Goal: Information Seeking & Learning: Learn about a topic

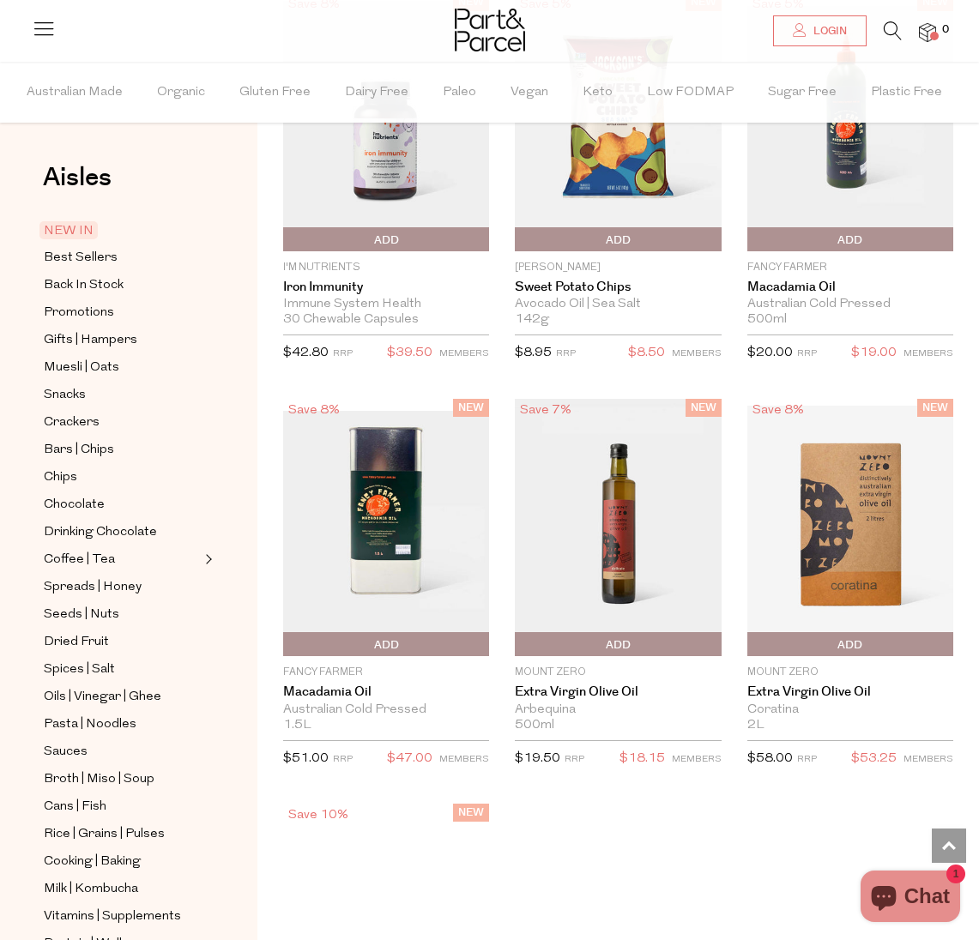
scroll to position [3702, 0]
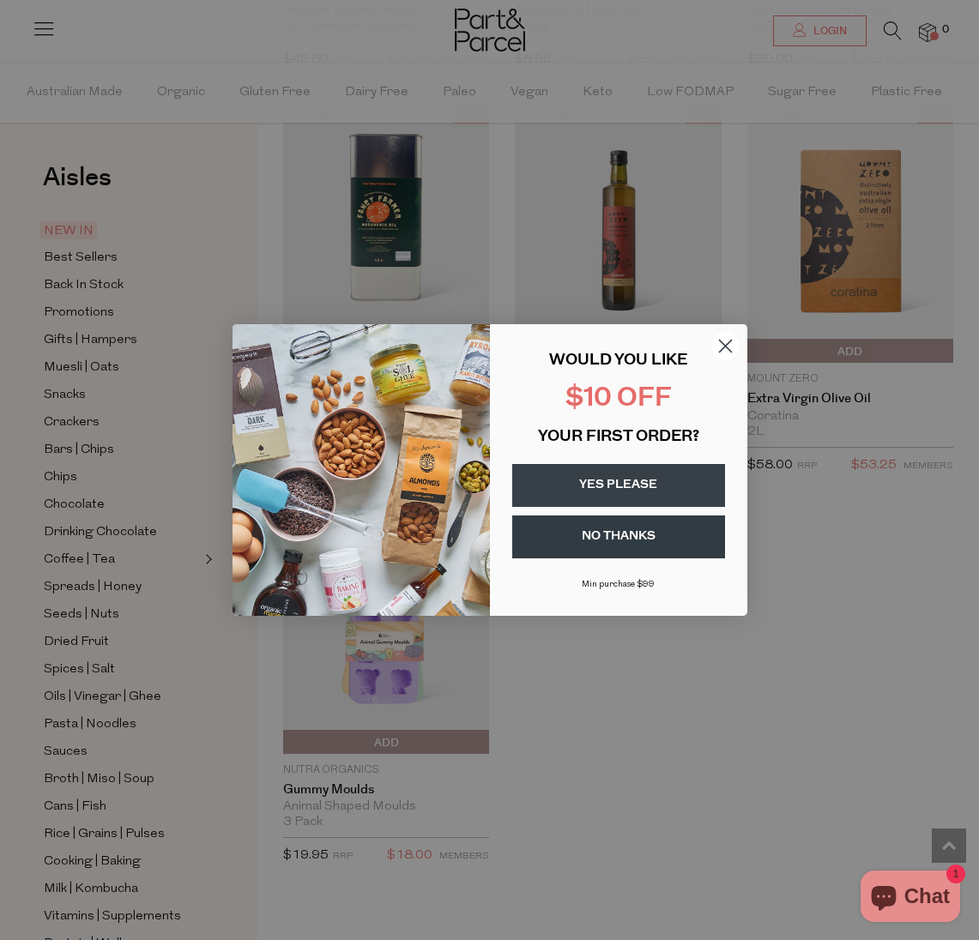
click at [723, 350] on circle "Close dialog" at bounding box center [724, 346] width 28 height 28
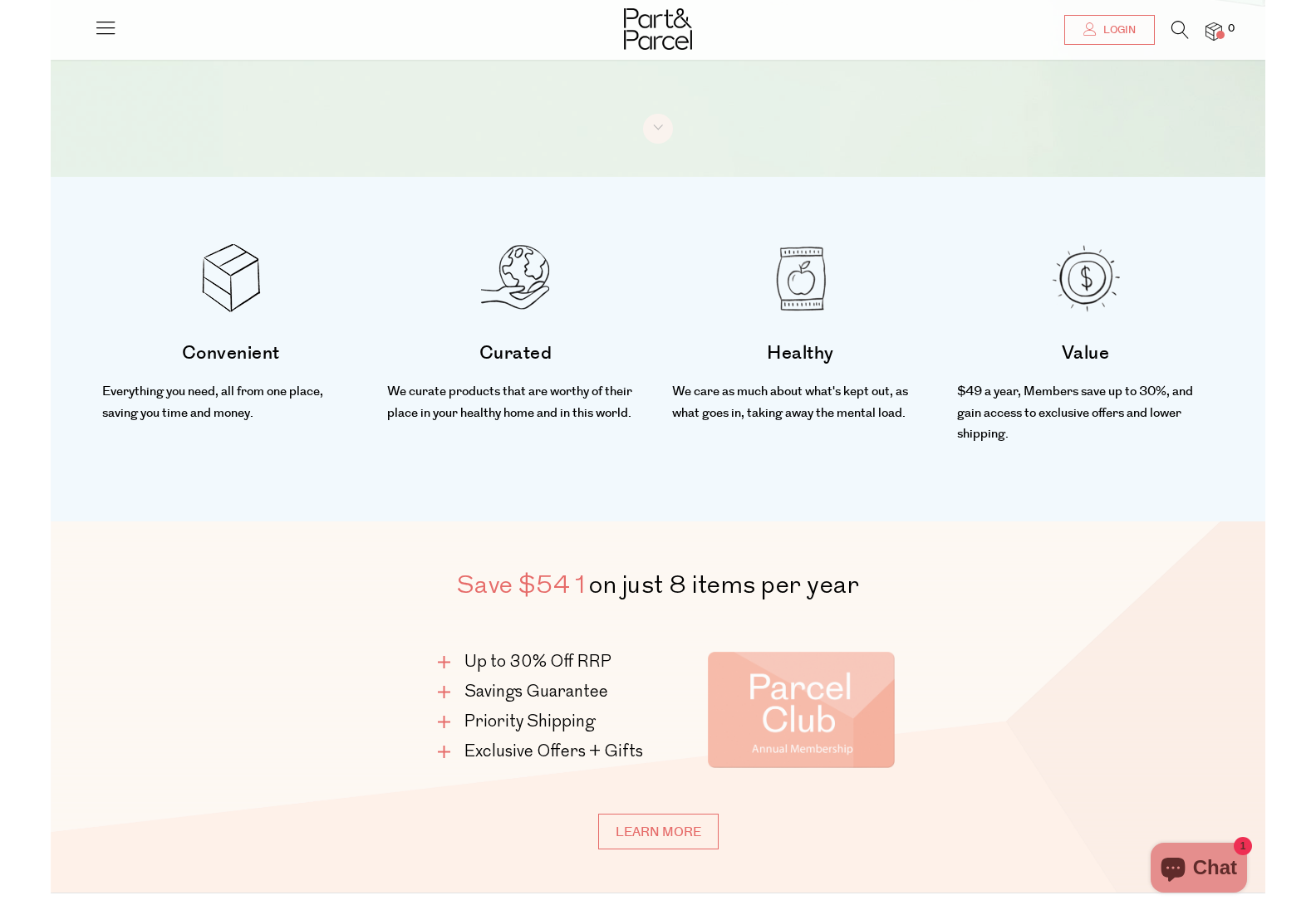
scroll to position [0, 0]
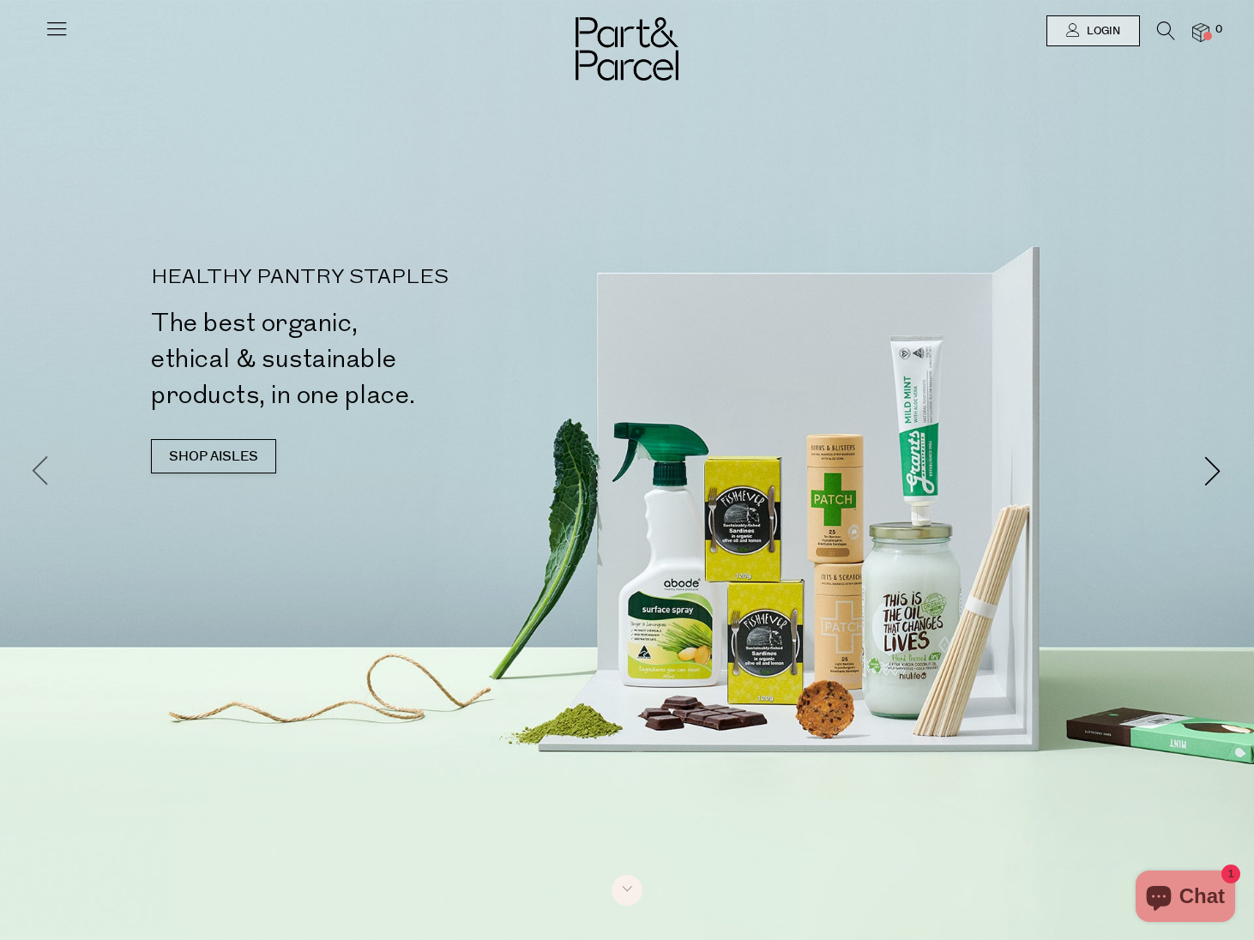
click at [46, 461] on span at bounding box center [41, 470] width 30 height 30
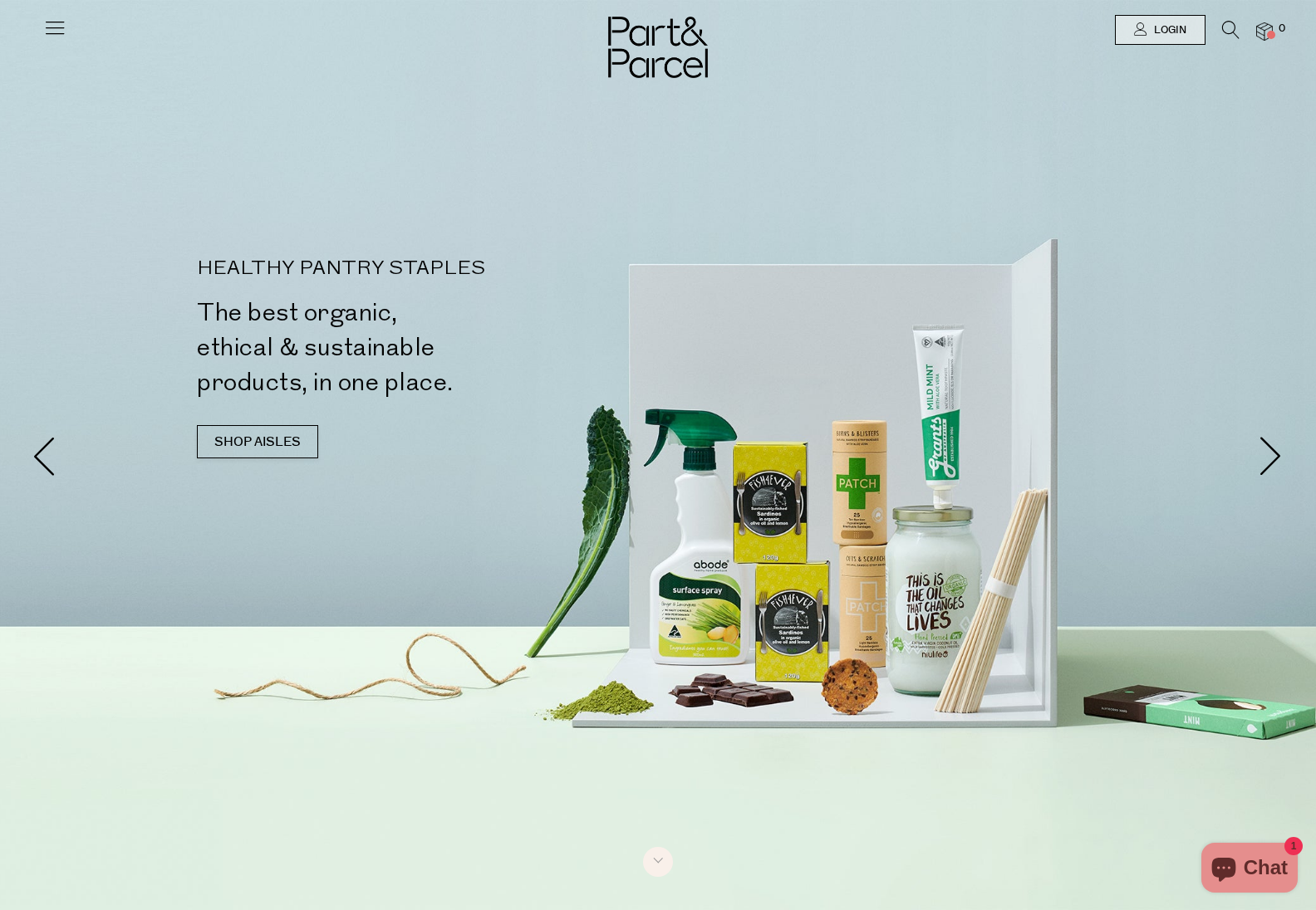
click at [660, 46] on img at bounding box center [658, 46] width 100 height 61
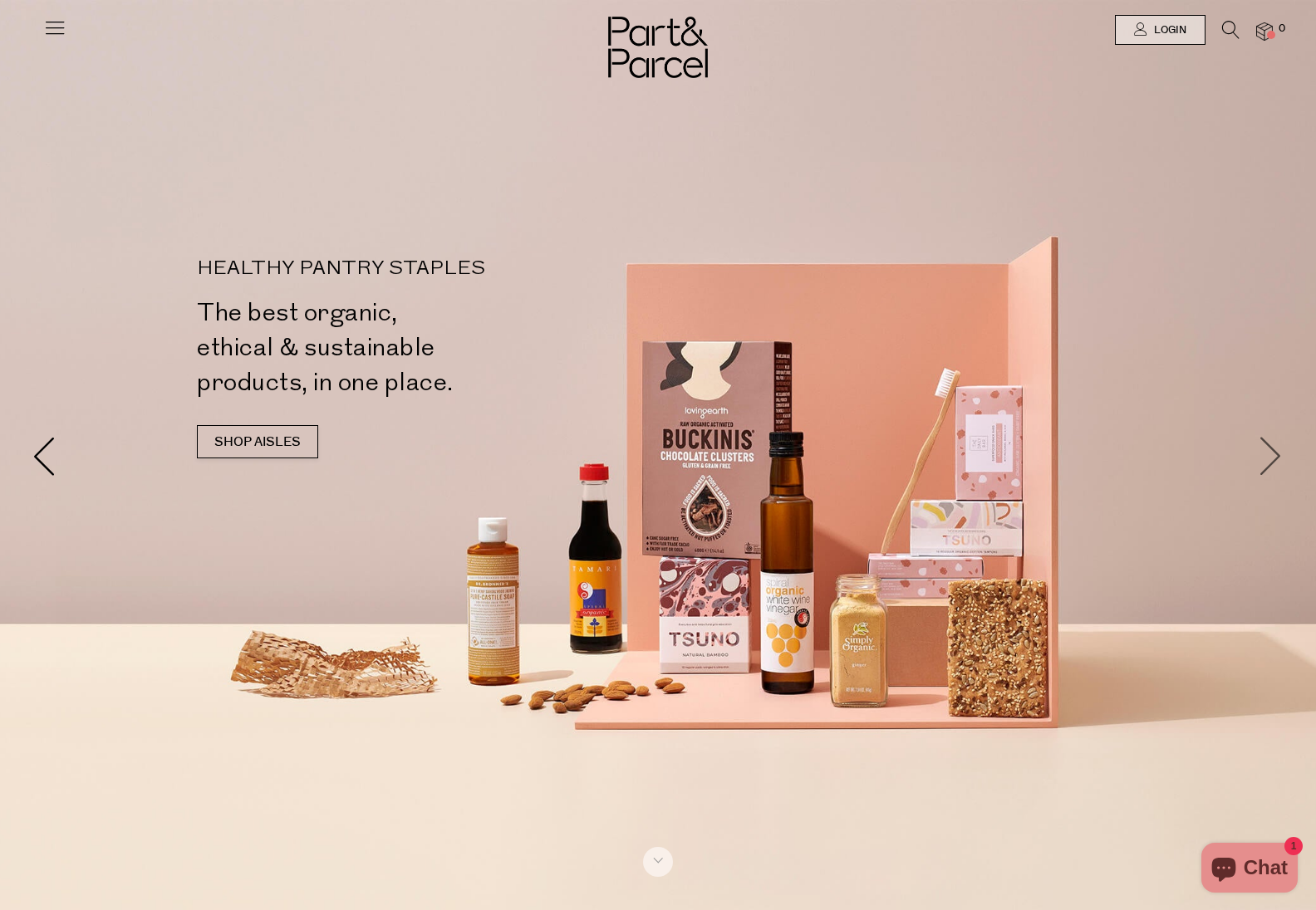
click at [1277, 460] on span at bounding box center [1270, 454] width 40 height 40
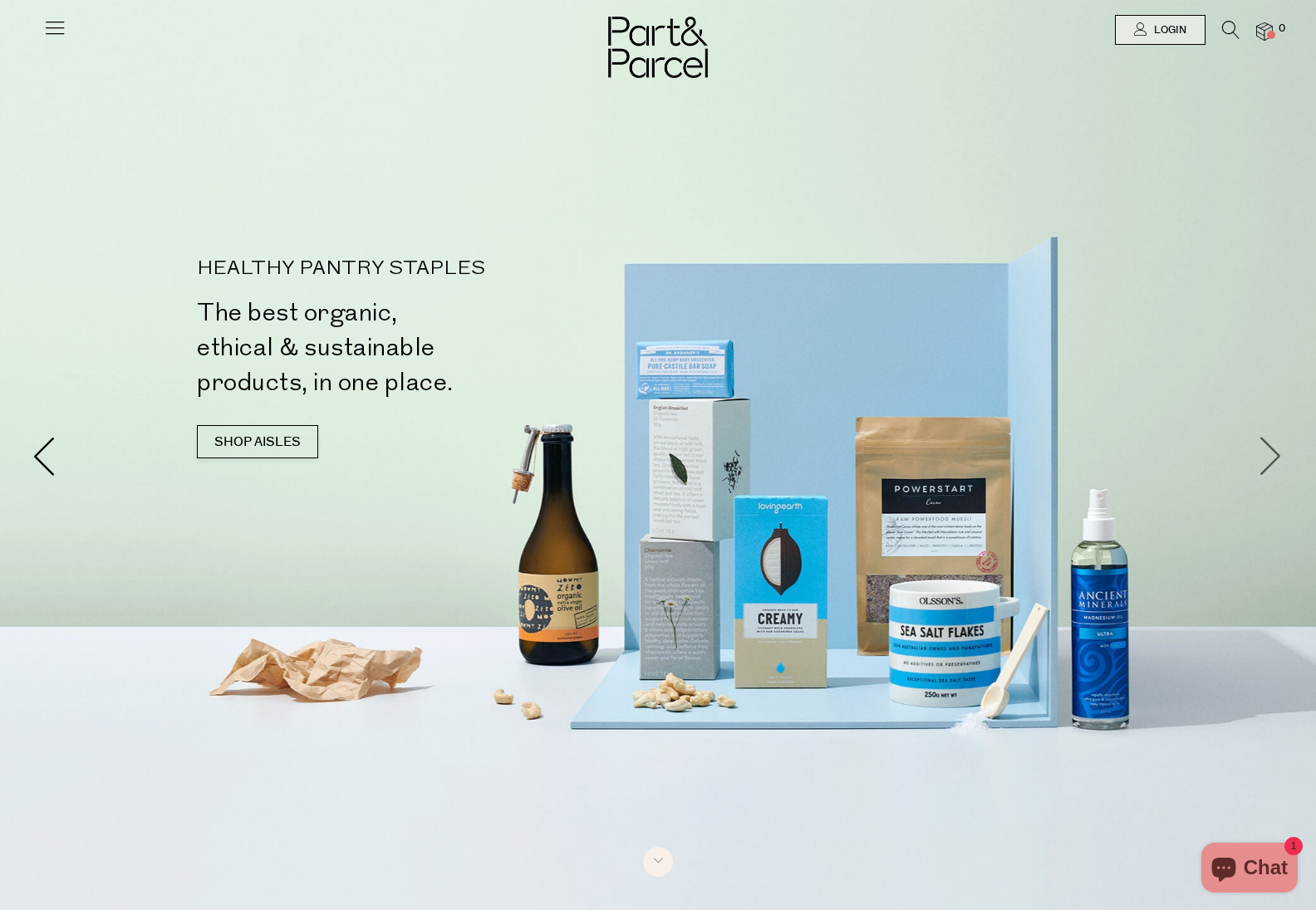
click at [1272, 457] on span at bounding box center [1270, 454] width 40 height 40
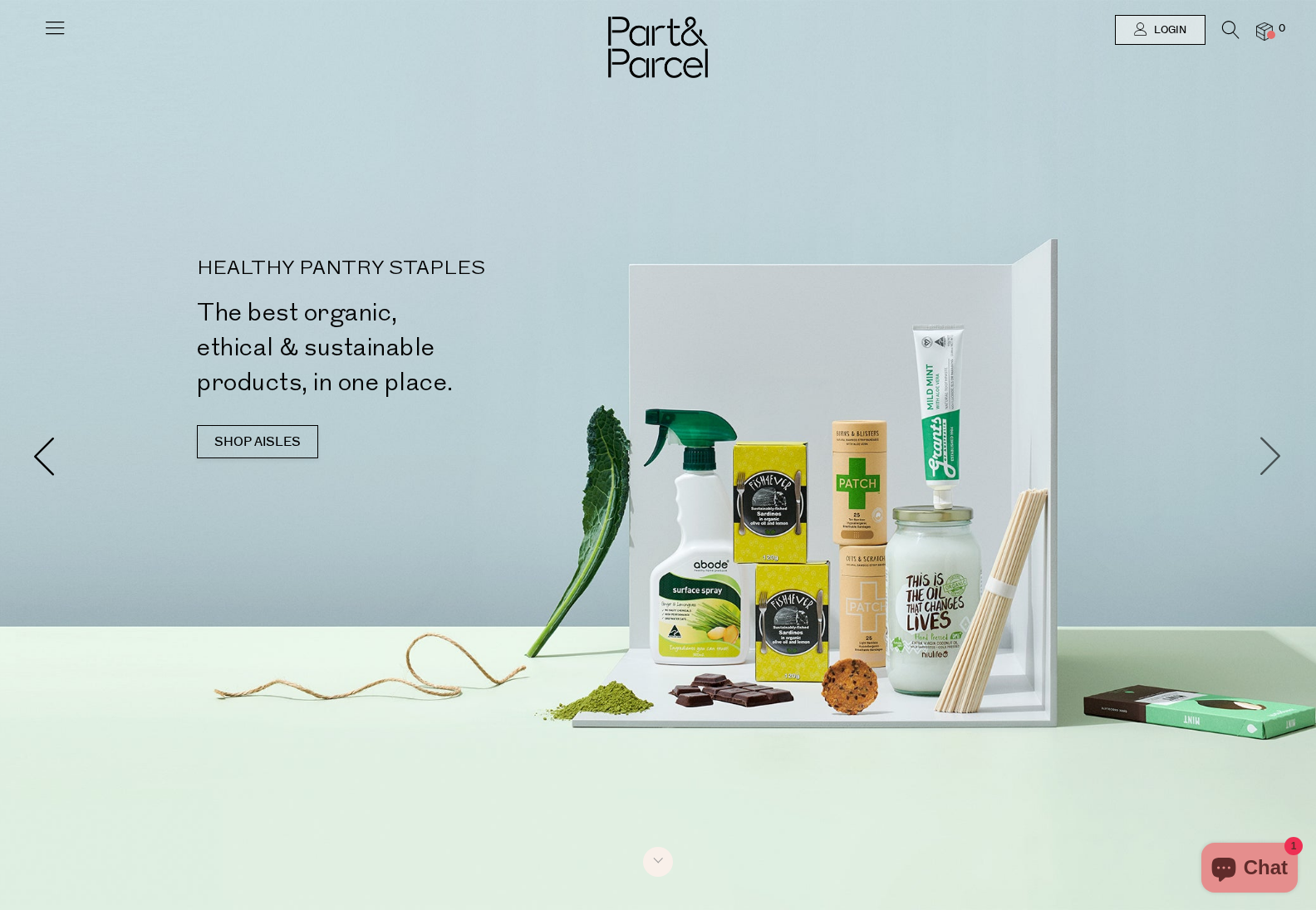
click at [1258, 447] on span at bounding box center [1270, 454] width 40 height 40
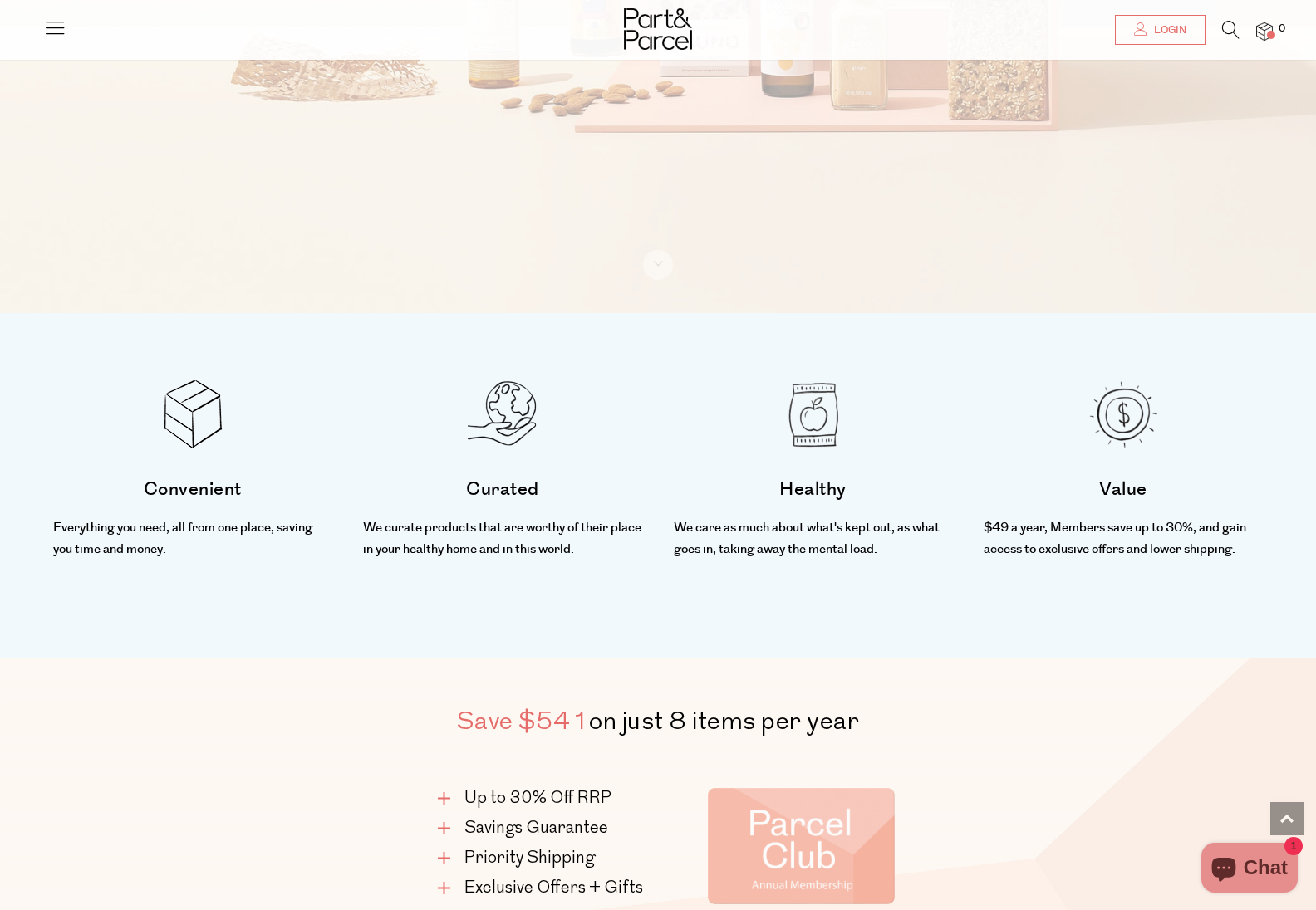
scroll to position [608, 0]
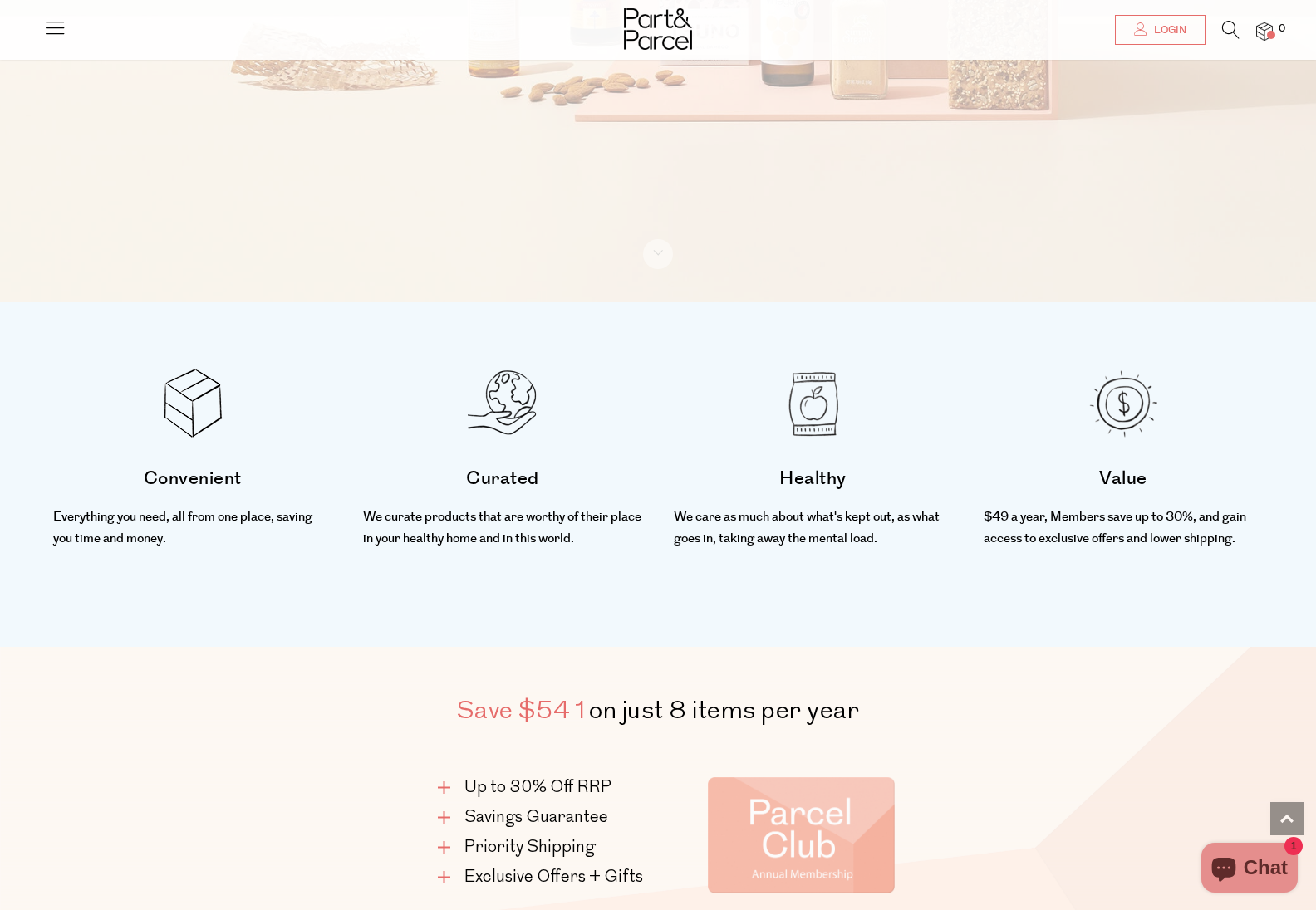
click at [63, 26] on icon at bounding box center [55, 27] width 23 height 23
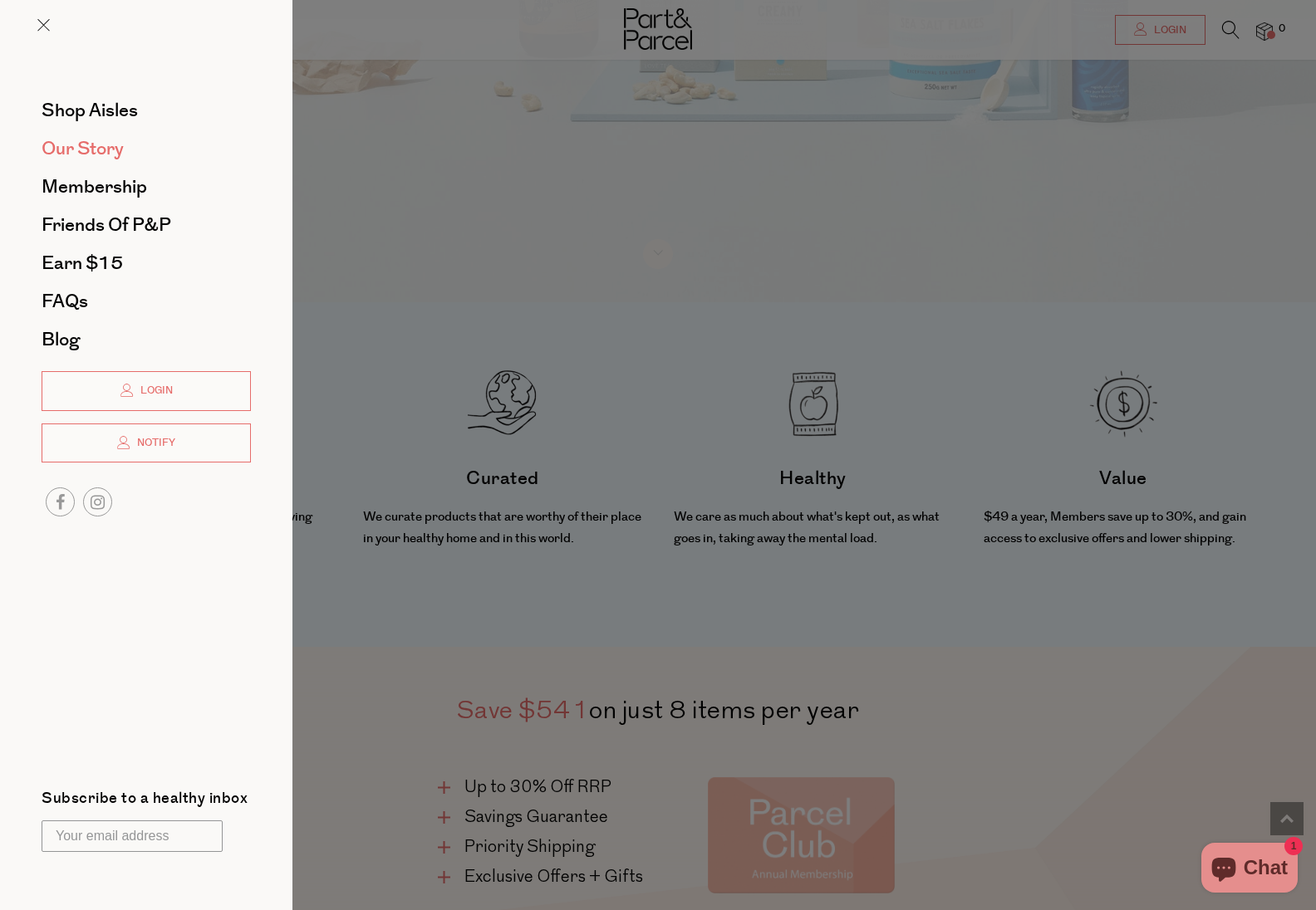
click at [118, 160] on span "Our Story" at bounding box center [82, 148] width 82 height 26
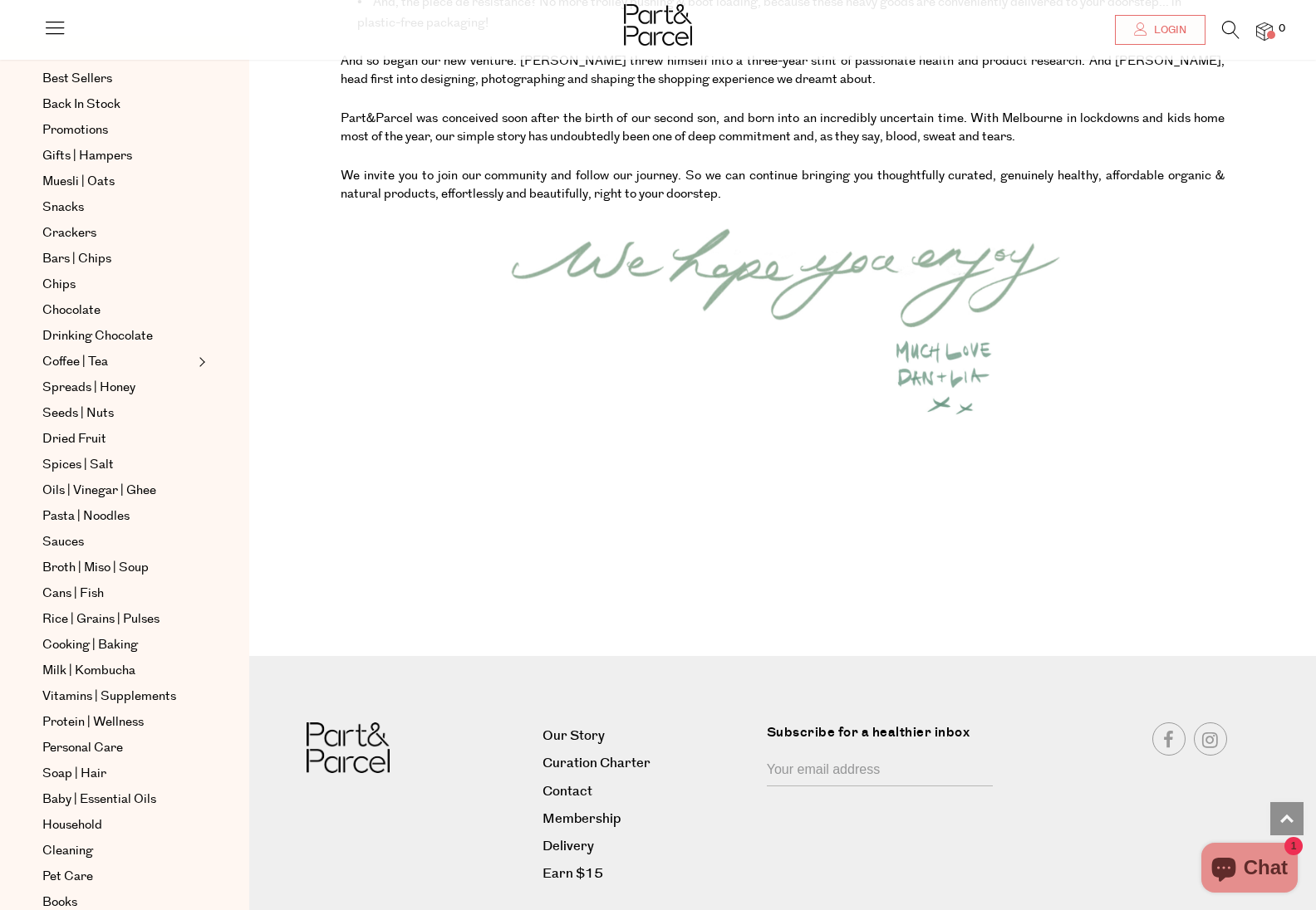
scroll to position [2013, 0]
